Goal: Manage account settings

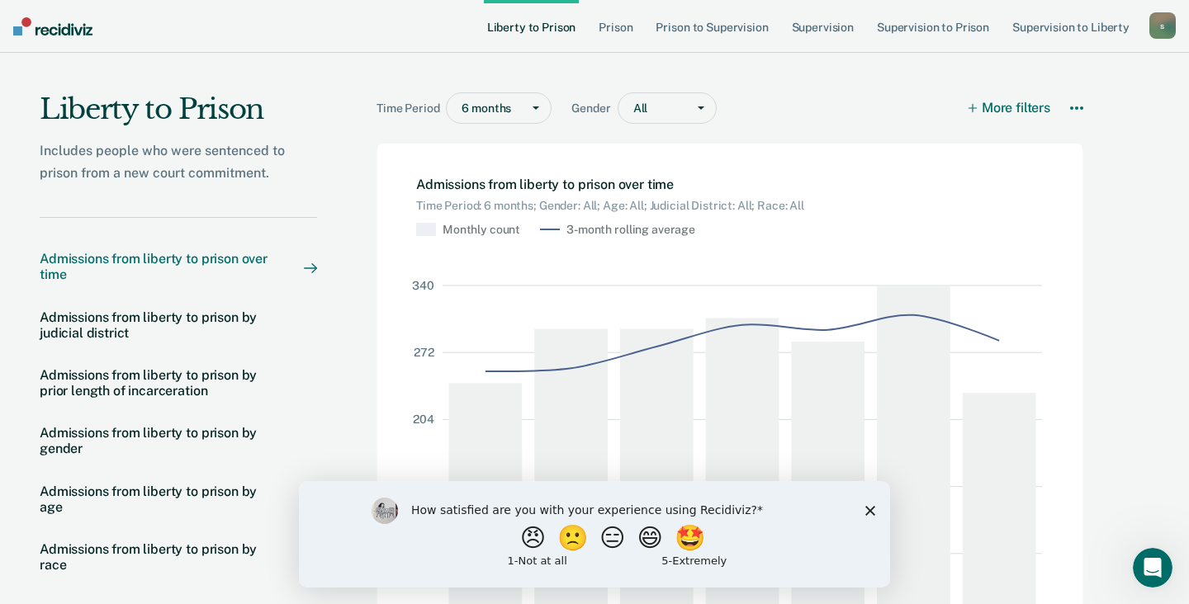
click at [1158, 25] on div "s" at bounding box center [1162, 25] width 26 height 26
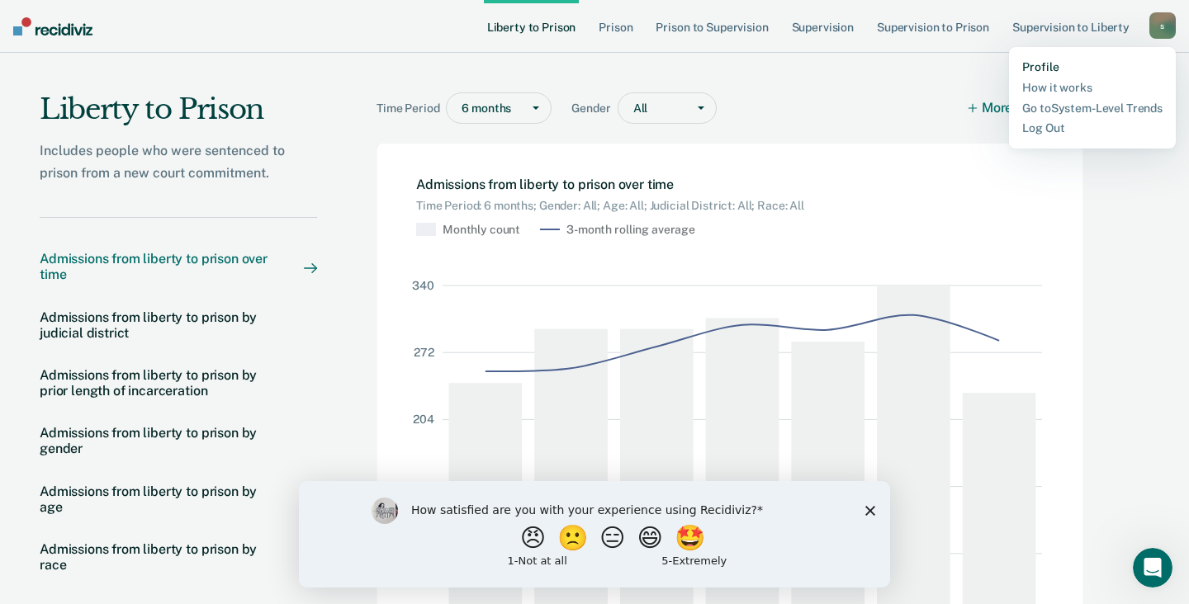
click at [1048, 67] on link "Profile" at bounding box center [1092, 67] width 140 height 14
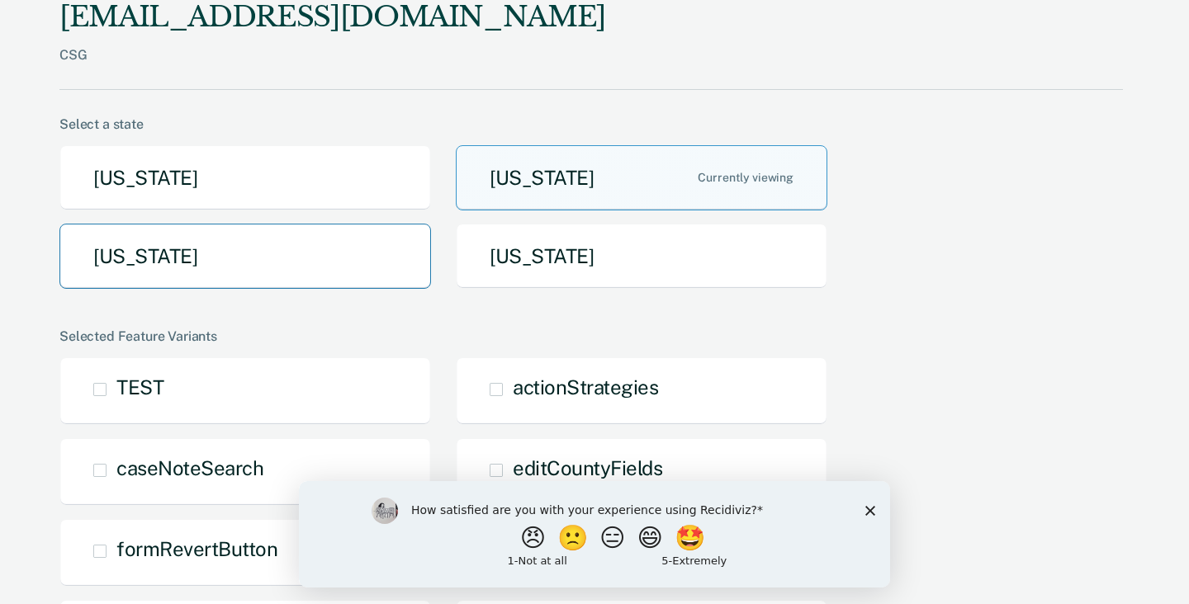
click at [267, 245] on button "[US_STATE]" at bounding box center [244, 256] width 371 height 65
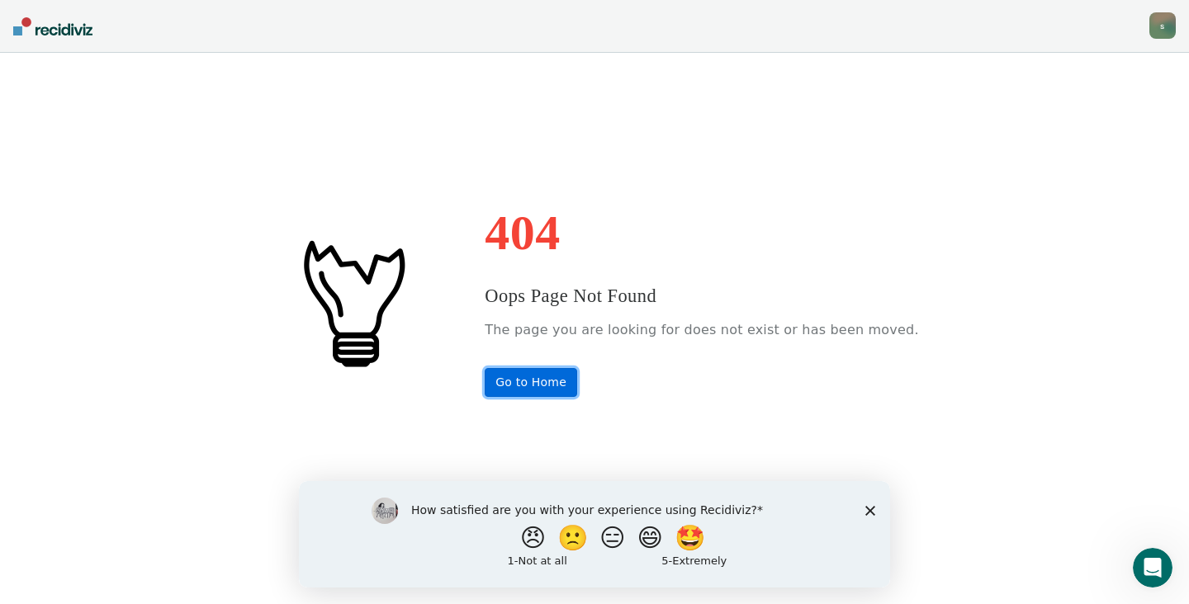
click at [571, 391] on link "Go to Home" at bounding box center [531, 382] width 92 height 29
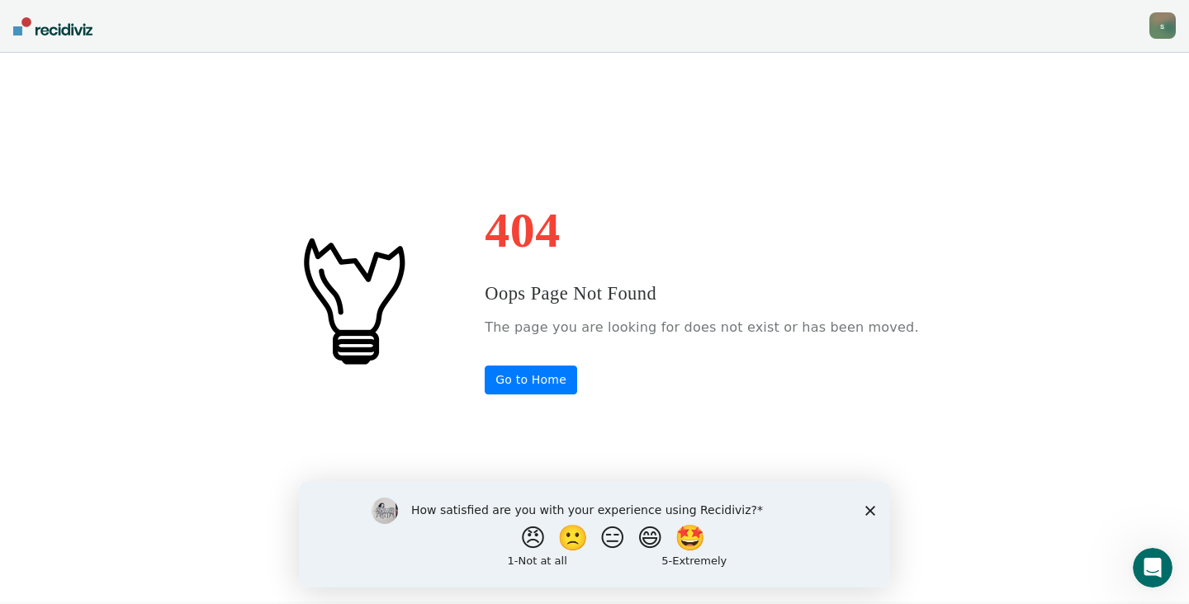
click at [1166, 31] on div "s" at bounding box center [1162, 25] width 26 height 26
click at [1069, 67] on link "Profile" at bounding box center [1095, 67] width 133 height 14
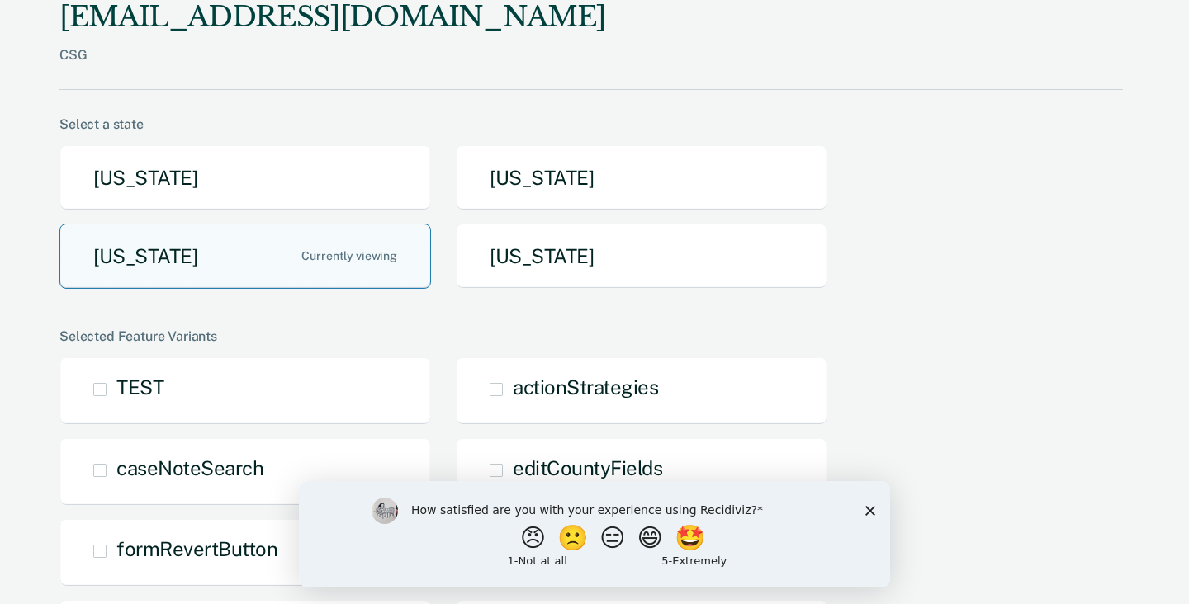
click at [290, 252] on button "[US_STATE]" at bounding box center [244, 256] width 371 height 65
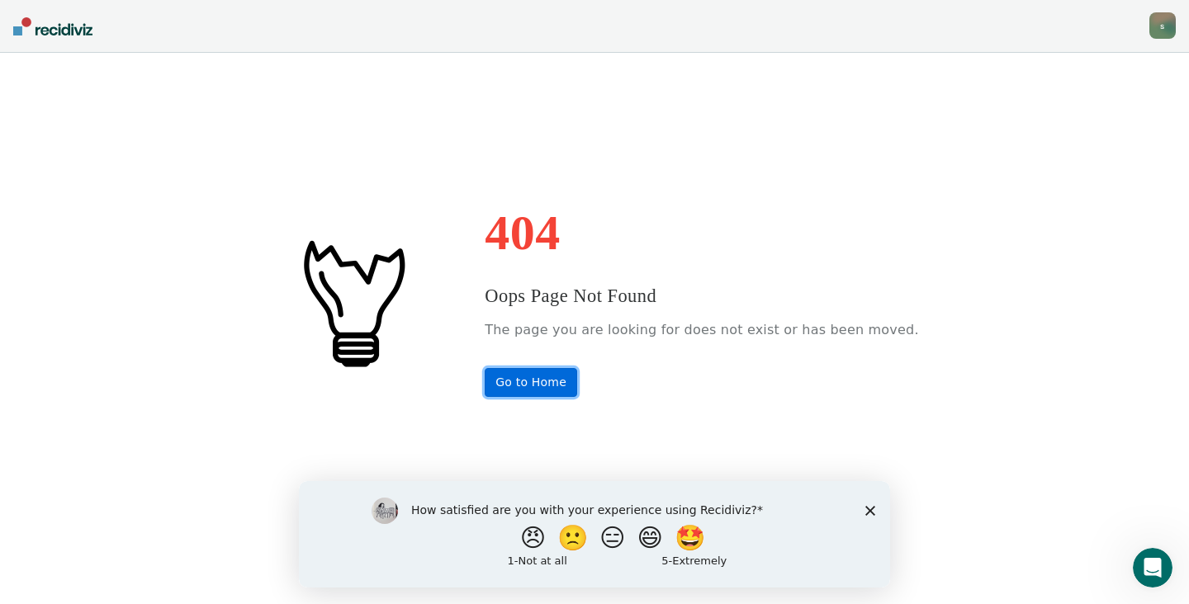
click at [566, 390] on link "Go to Home" at bounding box center [531, 382] width 92 height 29
drag, startPoint x: 1157, startPoint y: 12, endPoint x: 620, endPoint y: 12, distance: 537.4
click at [622, 12] on nav "[EMAIL_ADDRESS][DOMAIN_NAME] s Profile How it works Log Out" at bounding box center [594, 26] width 1189 height 53
click at [1160, 30] on div "s" at bounding box center [1162, 25] width 26 height 26
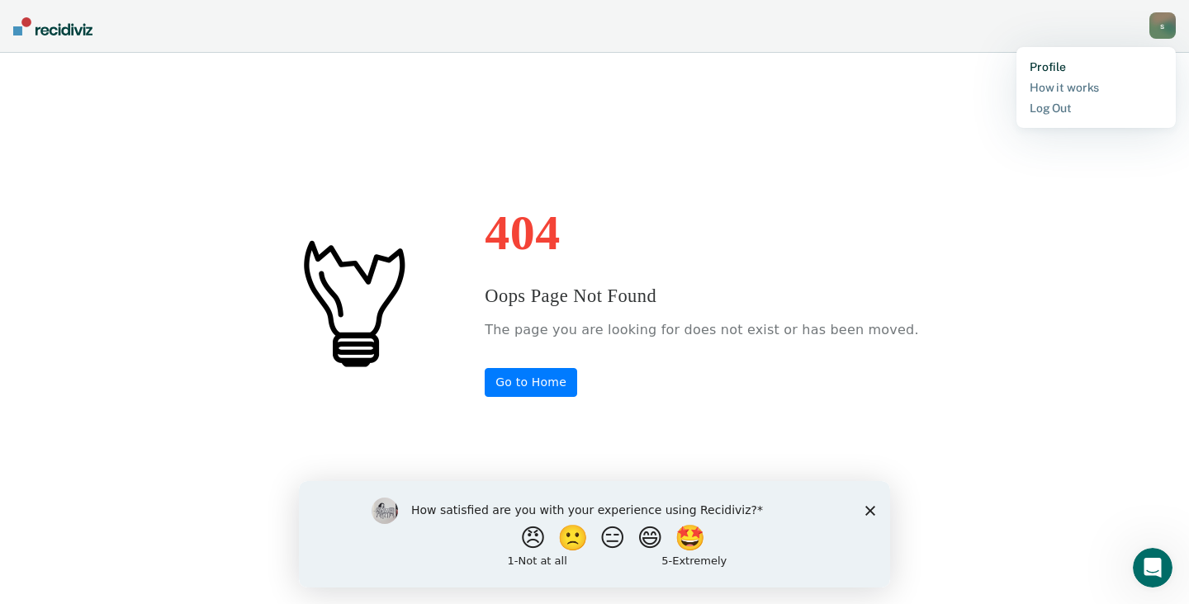
click at [1048, 68] on link "Profile" at bounding box center [1095, 67] width 133 height 14
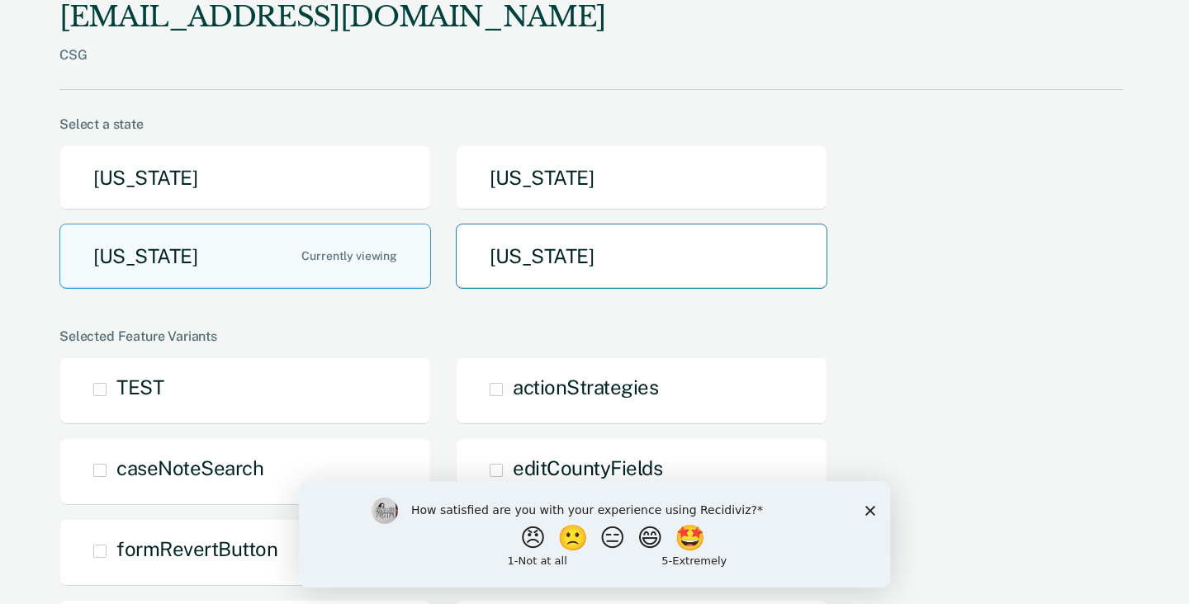
click at [548, 255] on button "[US_STATE]" at bounding box center [641, 256] width 371 height 65
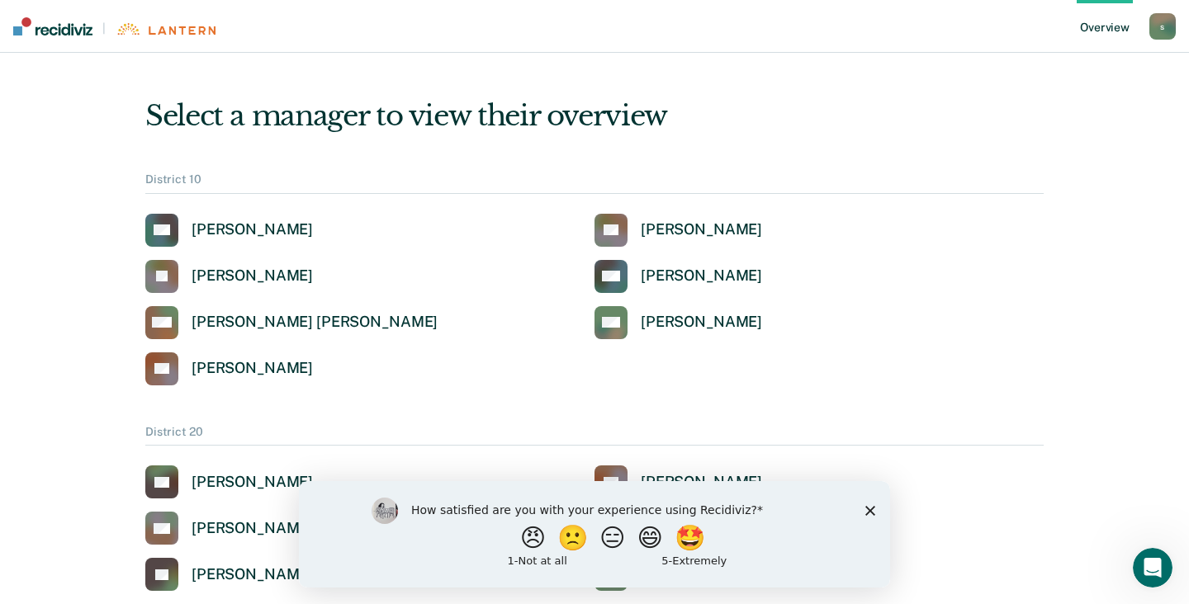
click at [1162, 28] on div "s" at bounding box center [1162, 26] width 26 height 26
click at [1055, 68] on link "Profile" at bounding box center [1095, 66] width 133 height 14
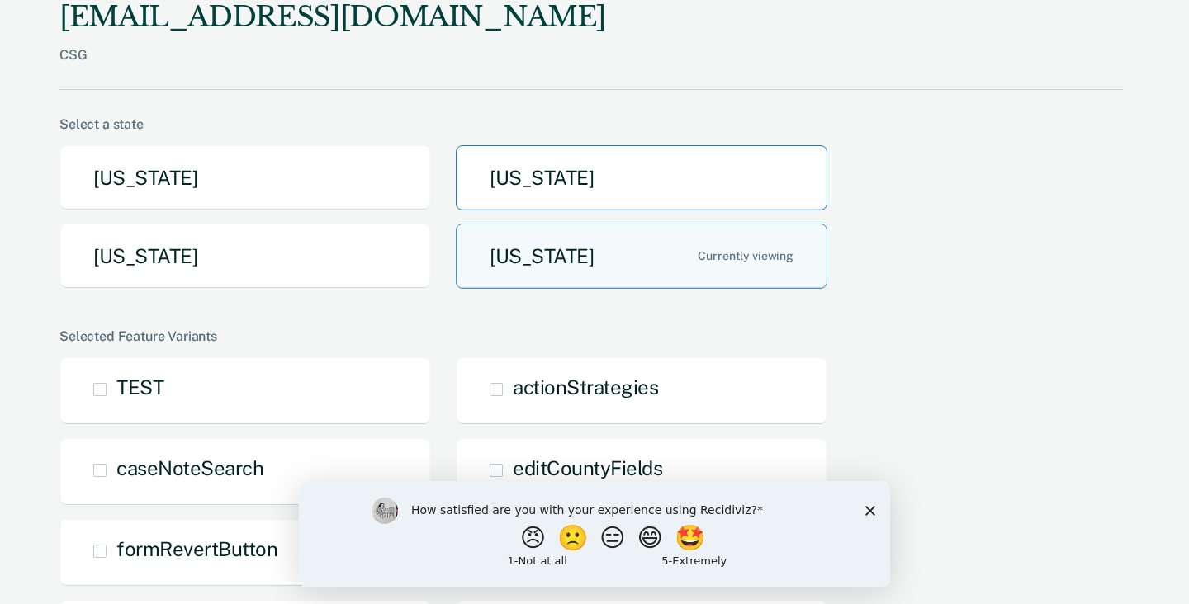
click at [513, 177] on button "[US_STATE]" at bounding box center [641, 177] width 371 height 65
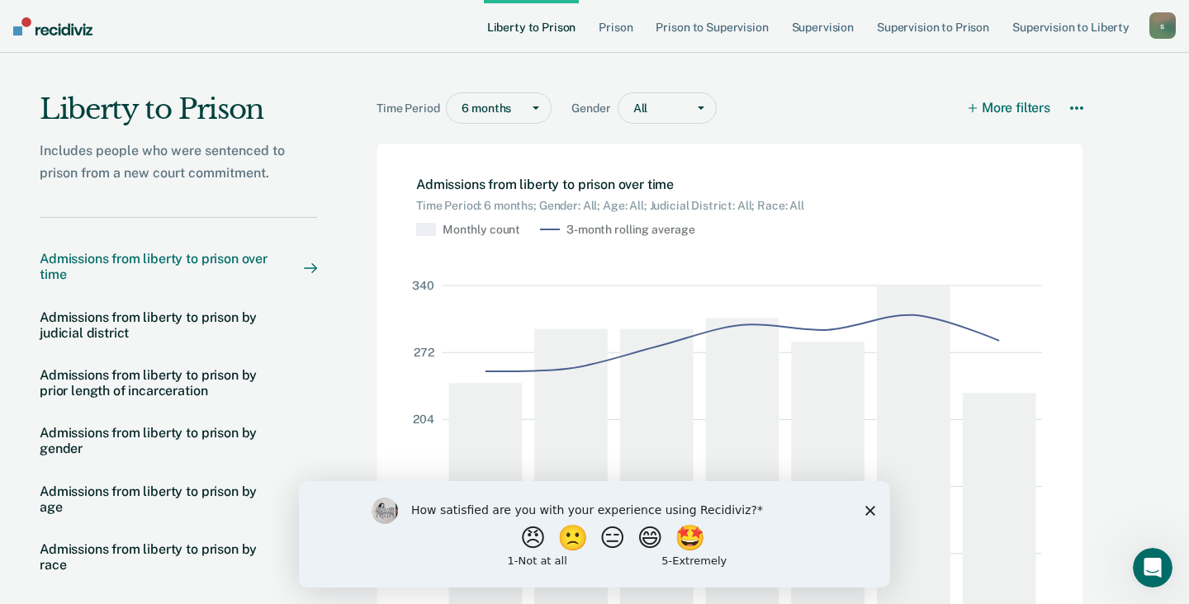
click at [1165, 31] on div "s" at bounding box center [1162, 25] width 26 height 26
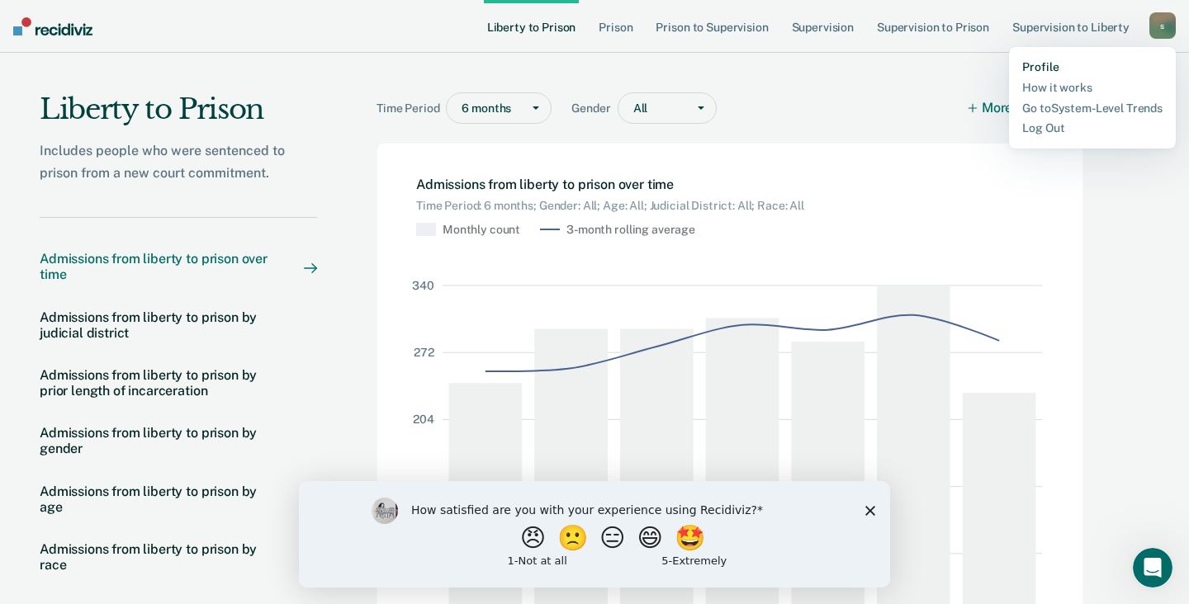
click at [1056, 67] on link "Profile" at bounding box center [1092, 67] width 140 height 14
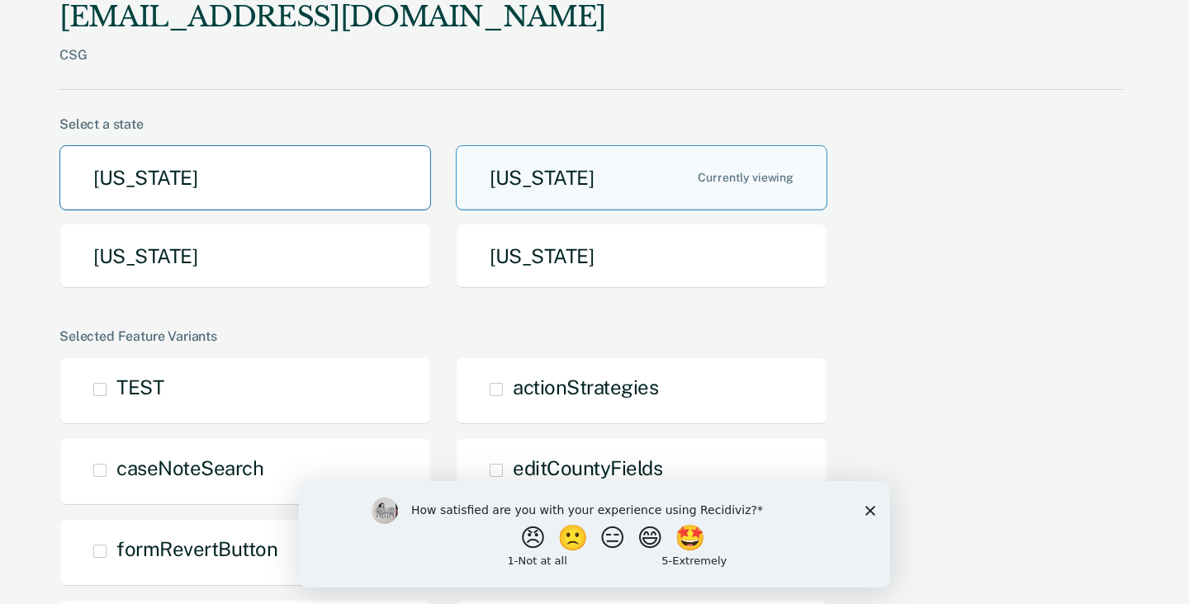
click at [310, 187] on button "[US_STATE]" at bounding box center [244, 177] width 371 height 65
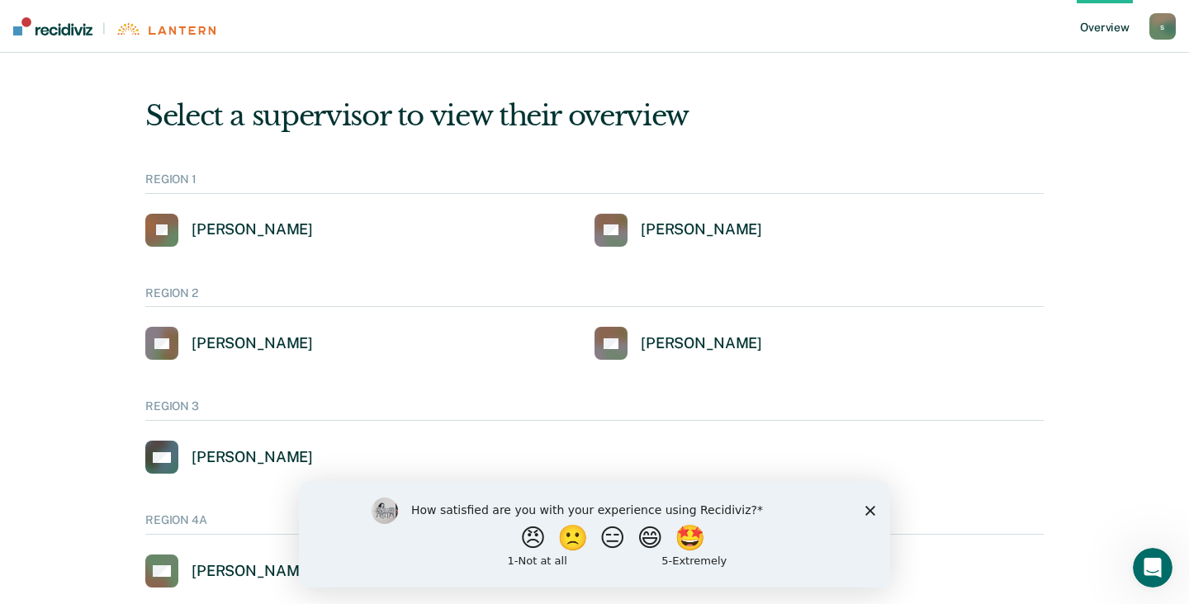
click at [1159, 34] on div "s" at bounding box center [1162, 26] width 26 height 26
click at [1083, 84] on link "How it works" at bounding box center [1095, 87] width 133 height 14
click at [1113, 27] on link "Overview" at bounding box center [1104, 26] width 56 height 53
click at [1155, 35] on div "s" at bounding box center [1162, 26] width 26 height 26
click at [1057, 67] on link "Profile" at bounding box center [1095, 66] width 133 height 14
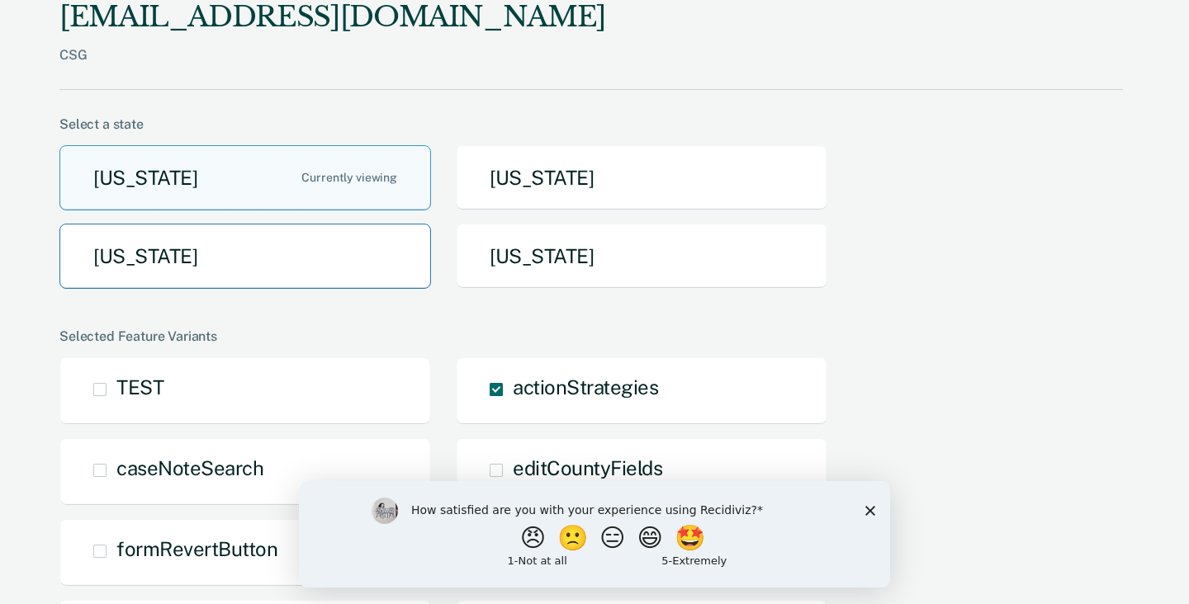
click at [298, 254] on button "[US_STATE]" at bounding box center [244, 256] width 371 height 65
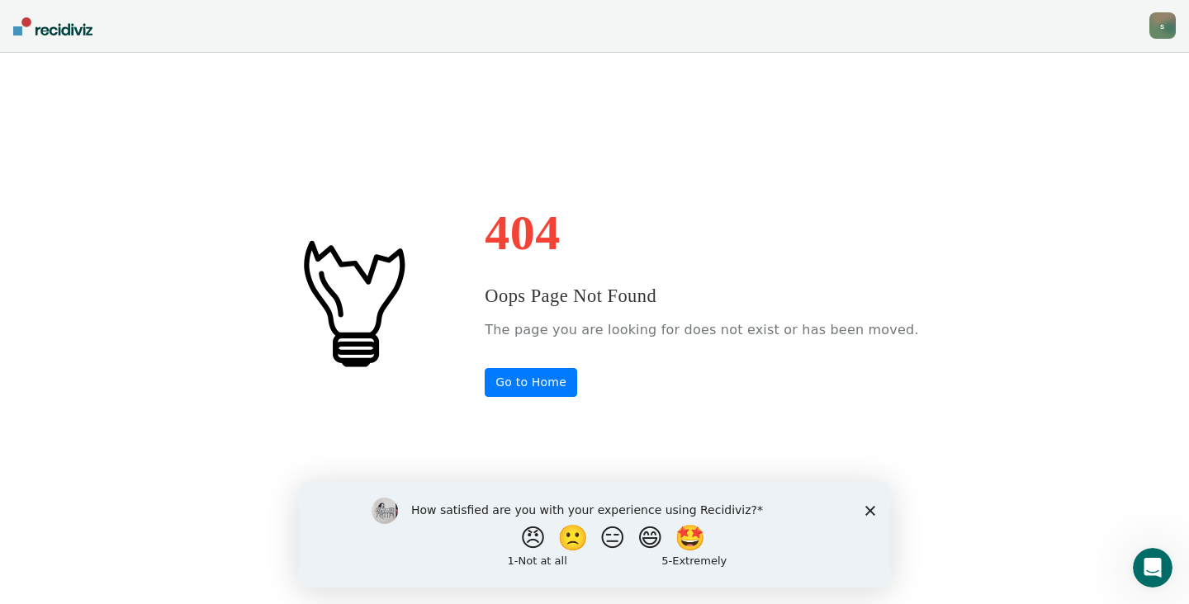
scroll to position [2, 0]
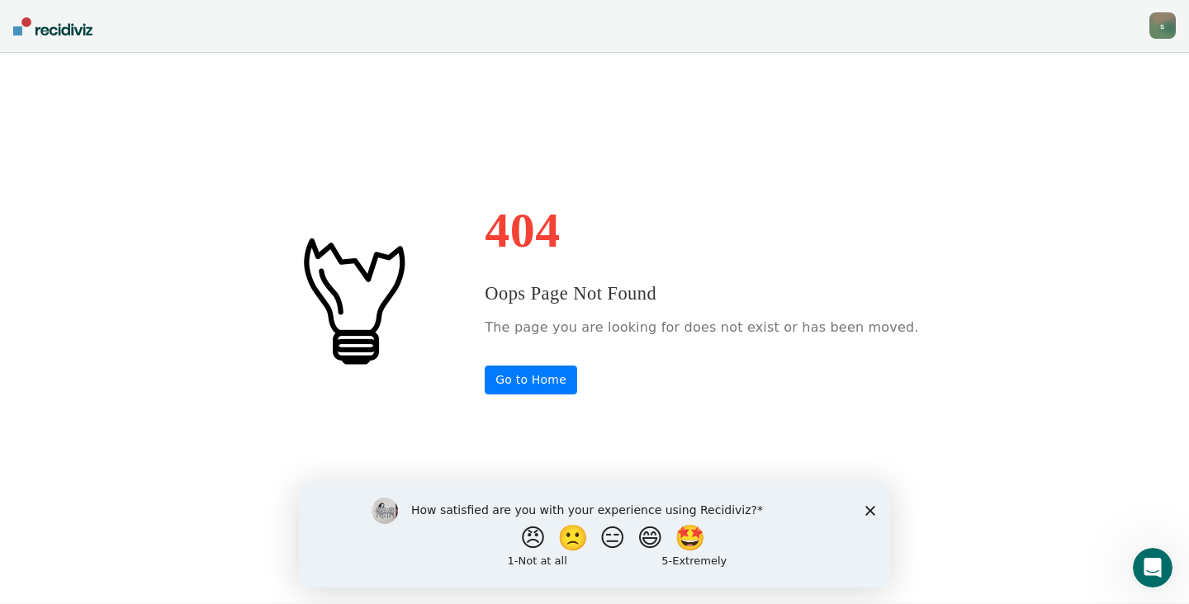
click at [871, 509] on polygon "Close survey" at bounding box center [870, 510] width 10 height 10
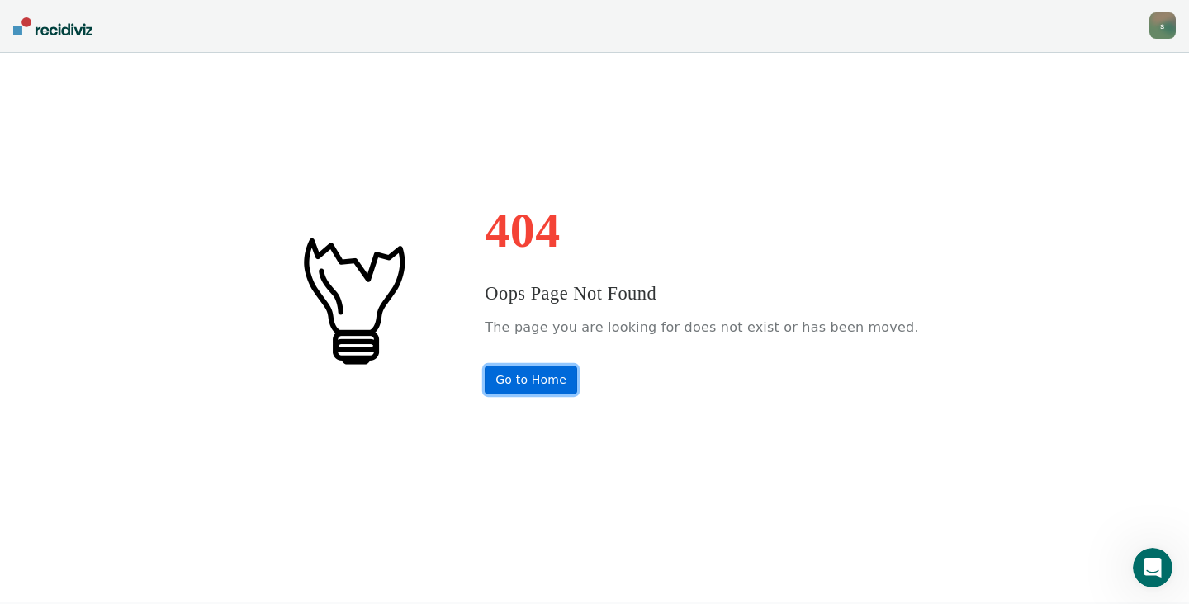
click at [546, 372] on link "Go to Home" at bounding box center [531, 380] width 92 height 29
